Goal: Consume media (video, audio)

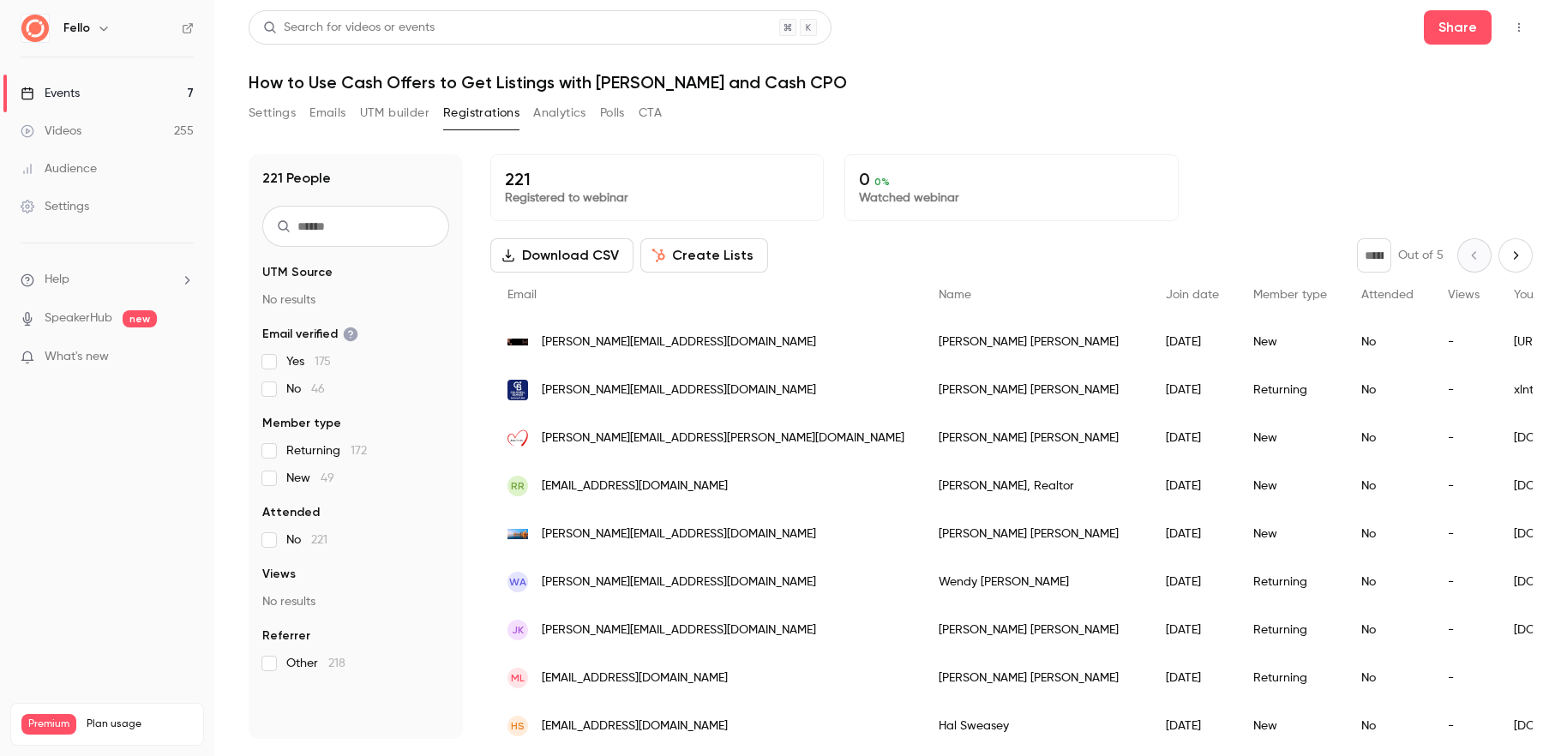
click at [99, 129] on link "Videos 255" at bounding box center [107, 131] width 214 height 38
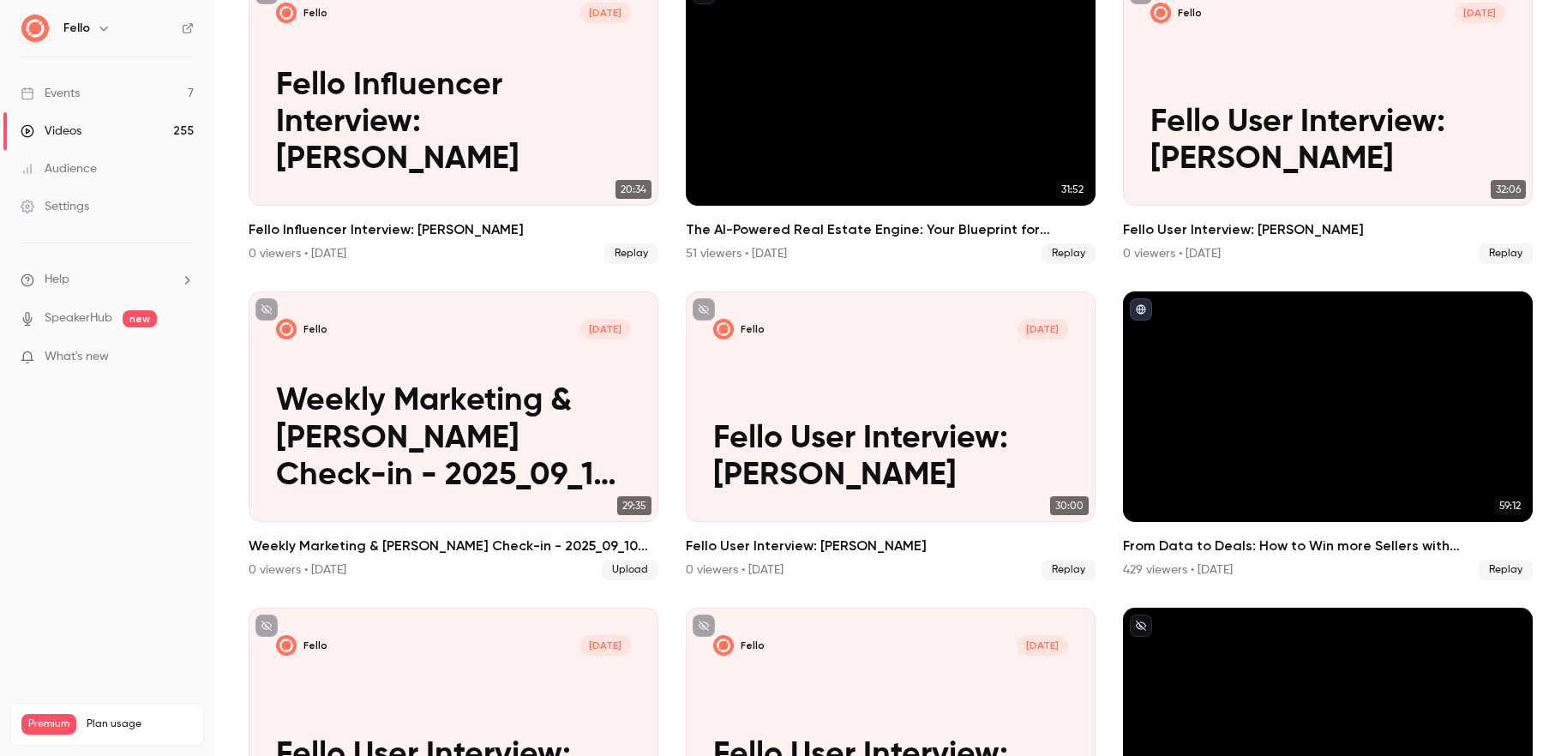
scroll to position [528, 0]
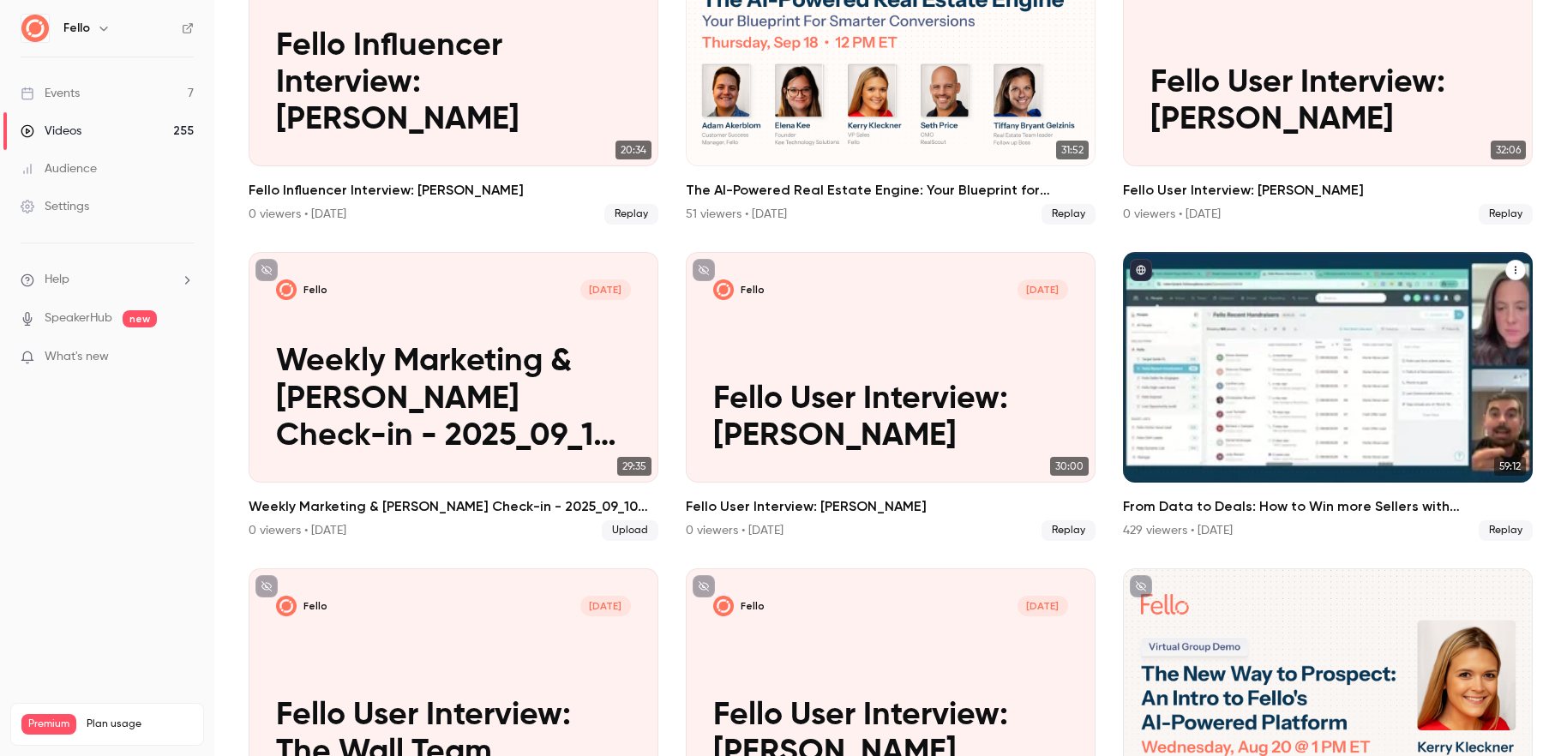
click at [1246, 398] on div "From Data to Deals: How to Win more Sellers with Fello + Follow Up Boss" at bounding box center [1328, 367] width 410 height 231
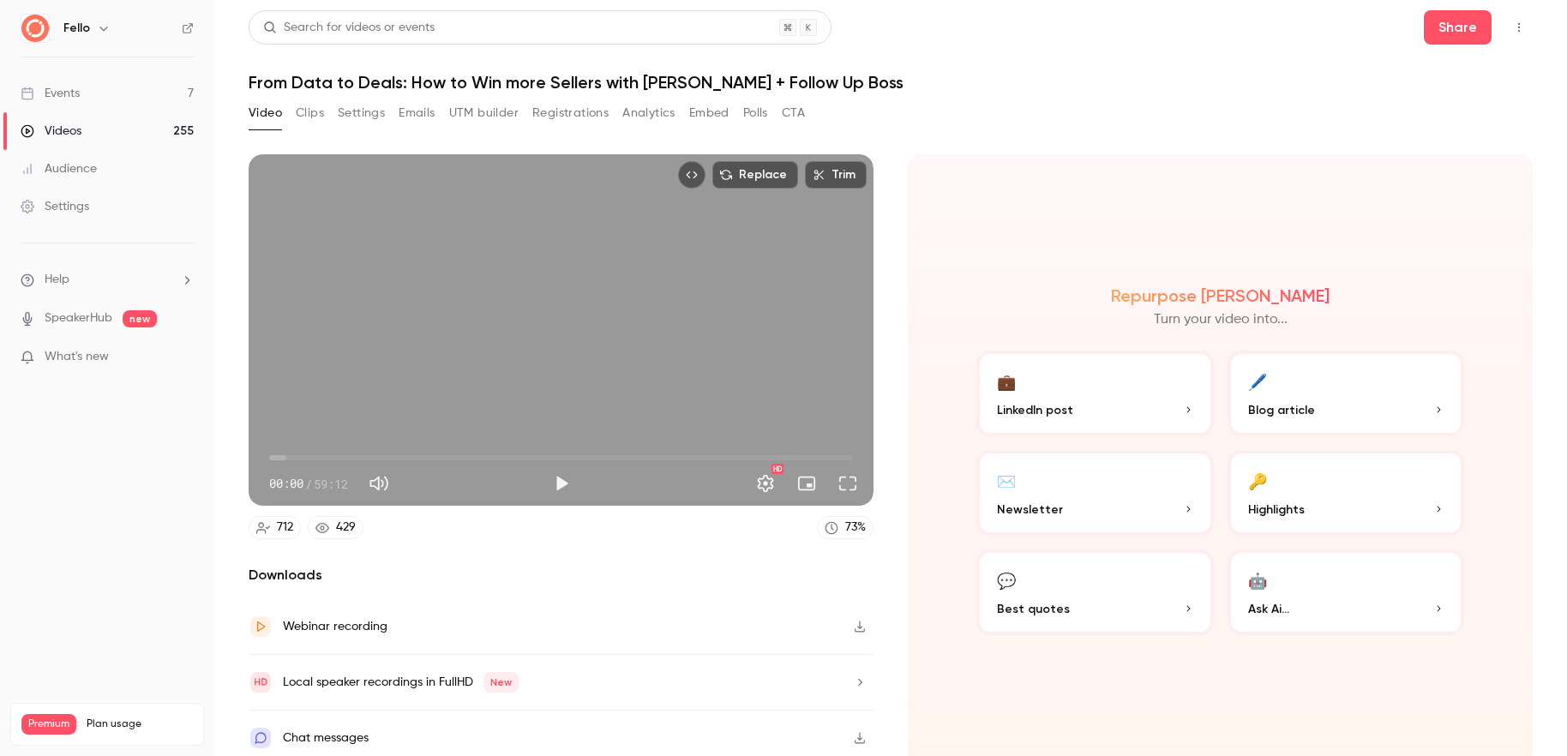
click at [439, 532] on div "712 429 73 %" at bounding box center [561, 527] width 625 height 23
click at [578, 117] on button "Registrations" at bounding box center [570, 112] width 76 height 27
